Goal: Task Accomplishment & Management: Manage account settings

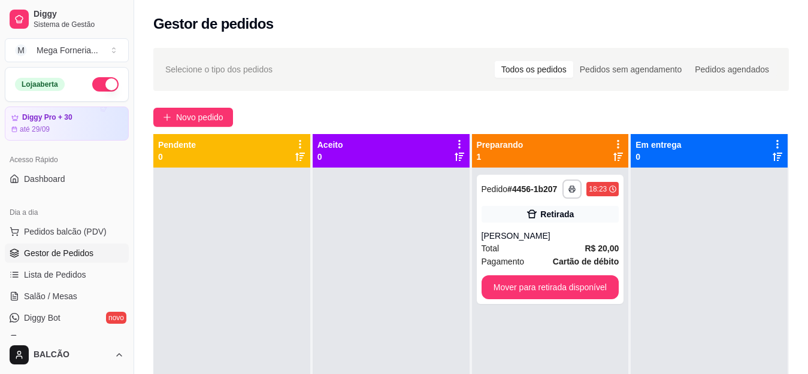
scroll to position [128, 0]
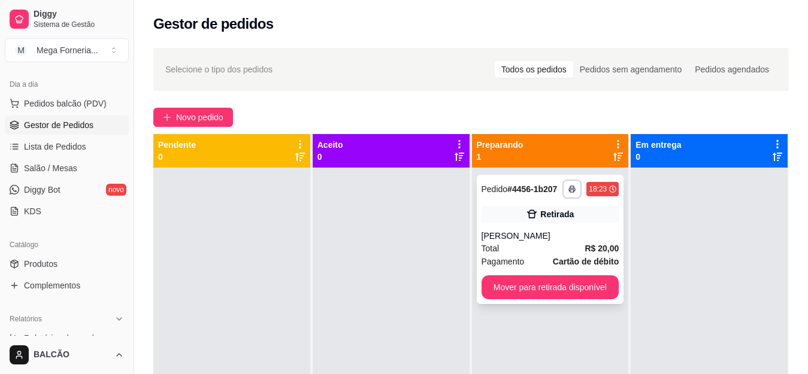
click at [547, 240] on div "[PERSON_NAME]" at bounding box center [550, 236] width 138 height 12
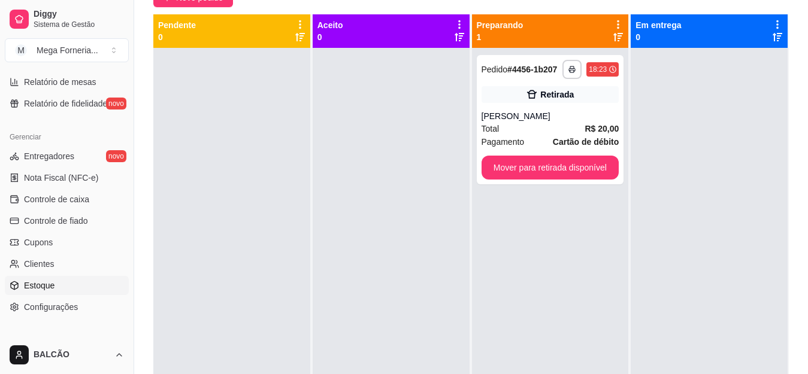
scroll to position [487, 0]
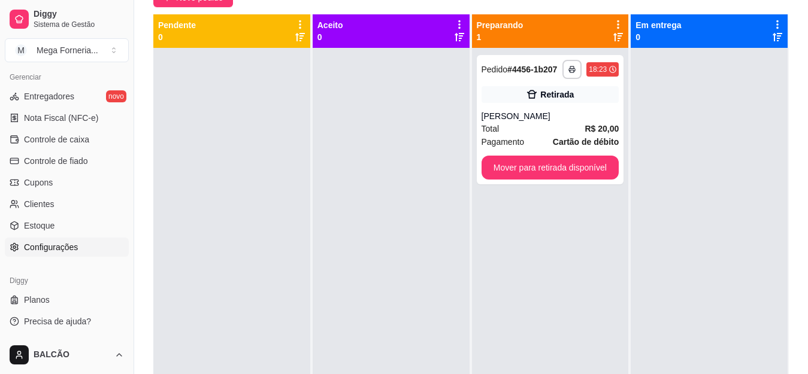
click at [48, 250] on span "Configurações" at bounding box center [51, 247] width 54 height 12
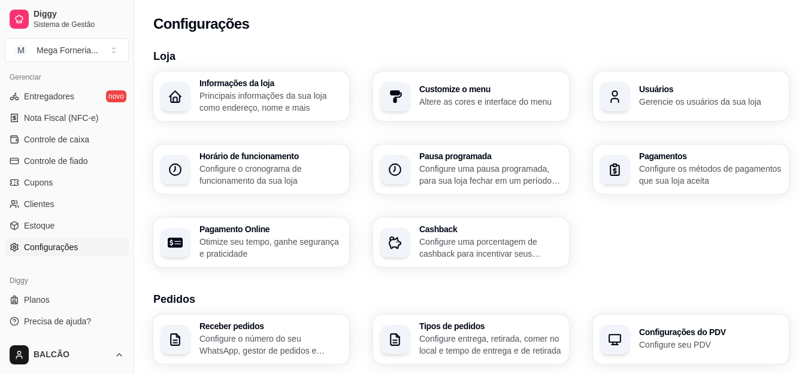
click at [633, 112] on div "Usuários Gerencie os usuários da sua loja" at bounding box center [691, 96] width 196 height 49
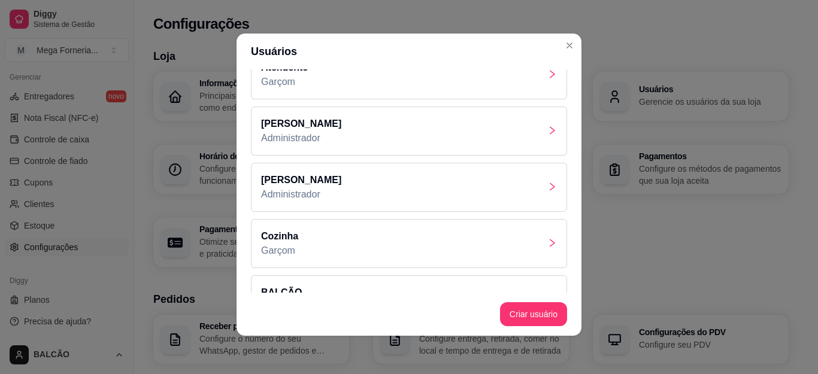
scroll to position [53, 0]
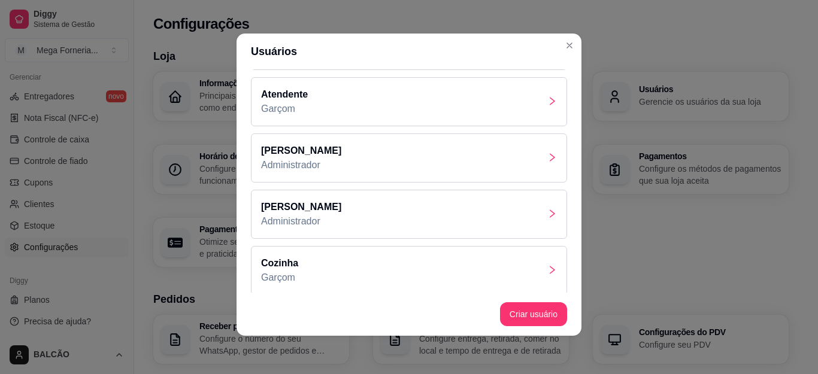
click at [319, 147] on div "[PERSON_NAME] Administrador" at bounding box center [409, 158] width 316 height 49
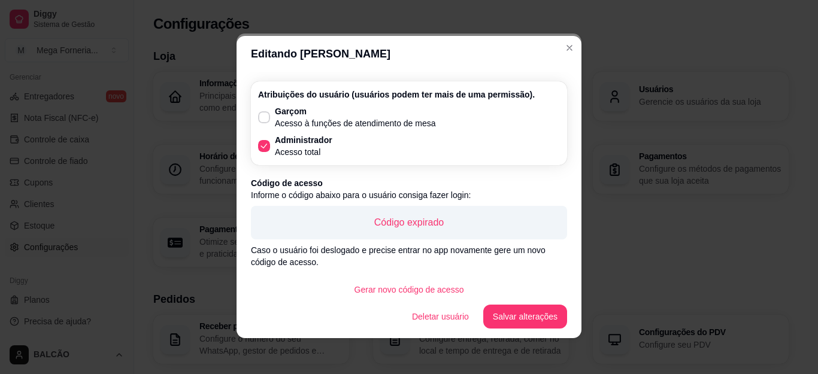
scroll to position [52, 0]
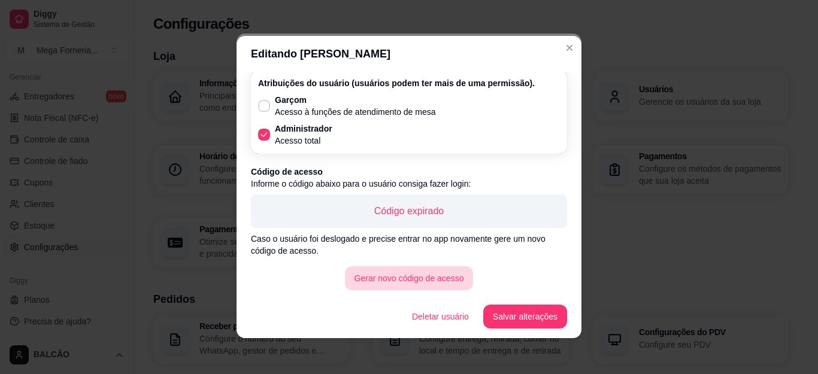
click at [393, 288] on button "Gerar novo código de acesso" at bounding box center [409, 278] width 129 height 24
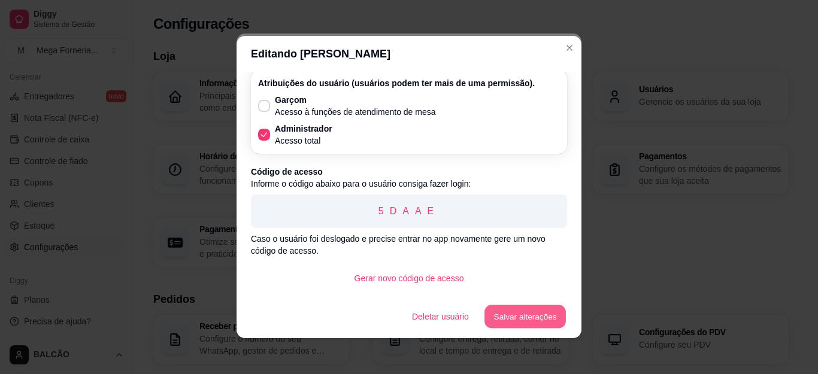
click at [542, 324] on button "Salvar alterações" at bounding box center [524, 316] width 81 height 23
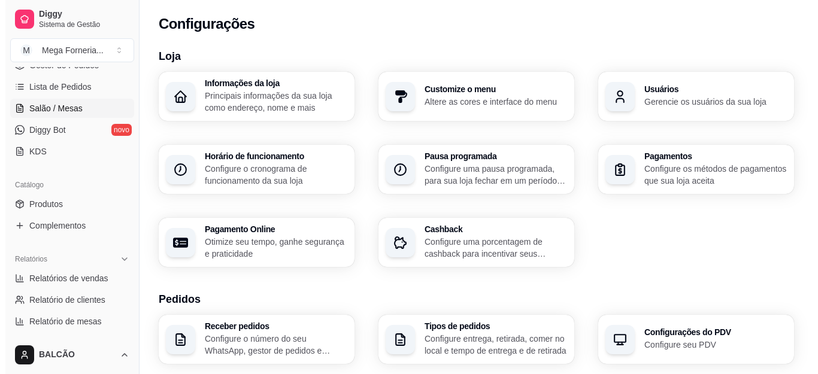
scroll to position [128, 0]
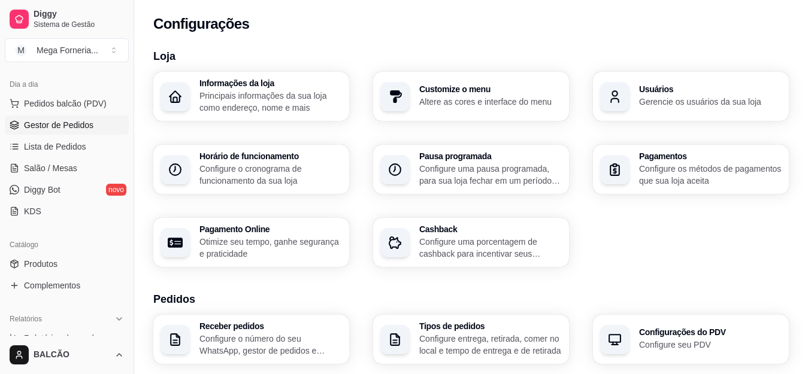
click at [66, 131] on span "Gestor de Pedidos" at bounding box center [58, 125] width 69 height 12
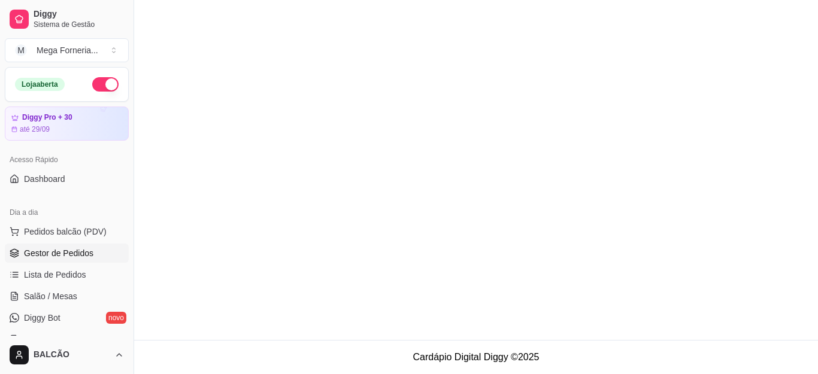
click at [78, 259] on span "Gestor de Pedidos" at bounding box center [58, 253] width 69 height 12
